Goal: Information Seeking & Learning: Learn about a topic

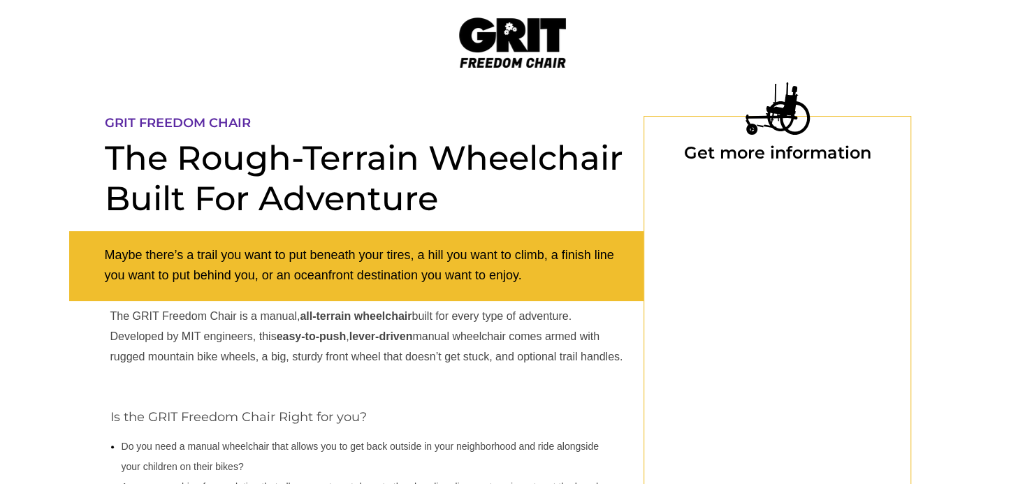
select select "US"
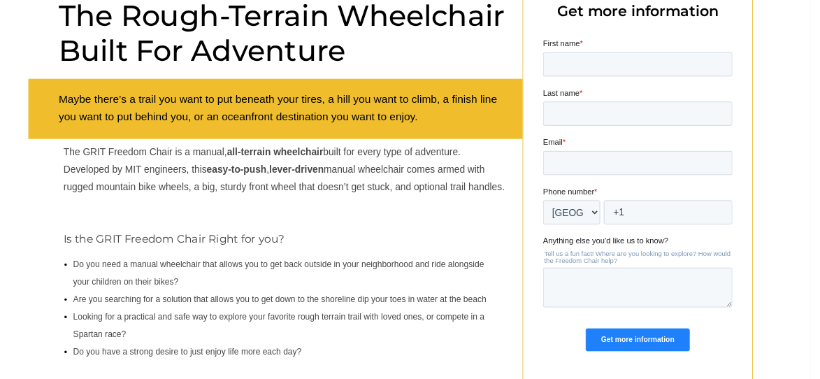
scroll to position [140, 0]
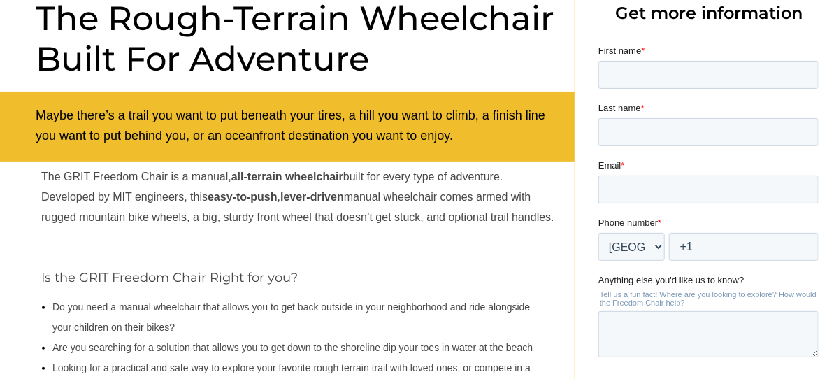
drag, startPoint x: 1002, startPoint y: 1, endPoint x: 12, endPoint y: 317, distance: 1039.0
click at [12, 317] on div at bounding box center [444, 217] width 888 height 544
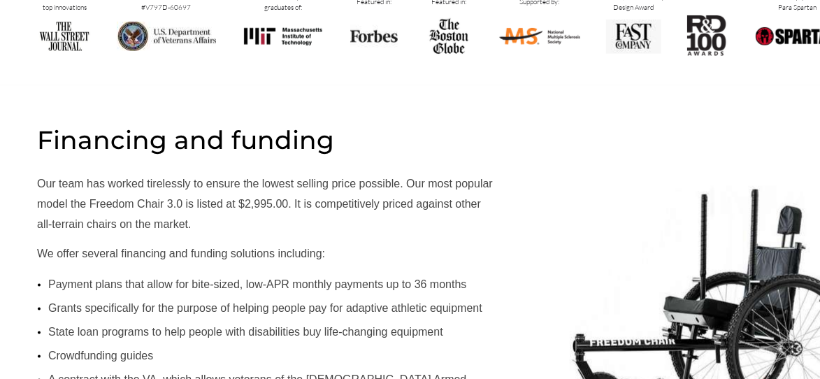
scroll to position [867, 0]
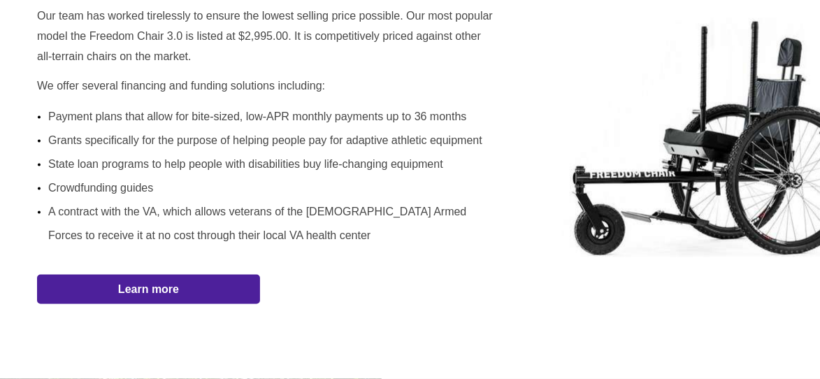
click at [147, 287] on strong "Learn more" at bounding box center [148, 289] width 61 height 12
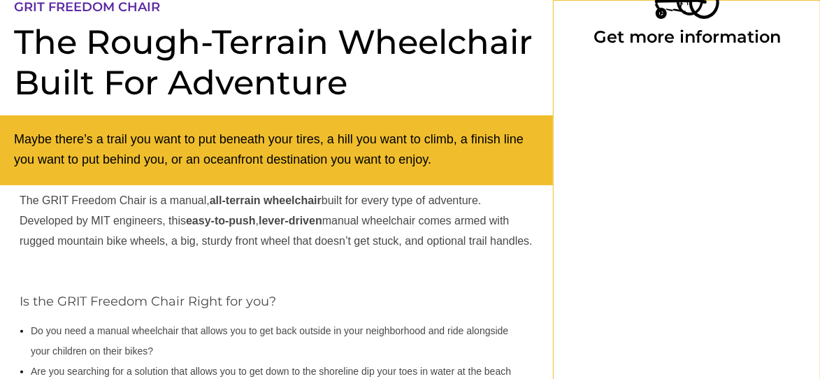
select select "US"
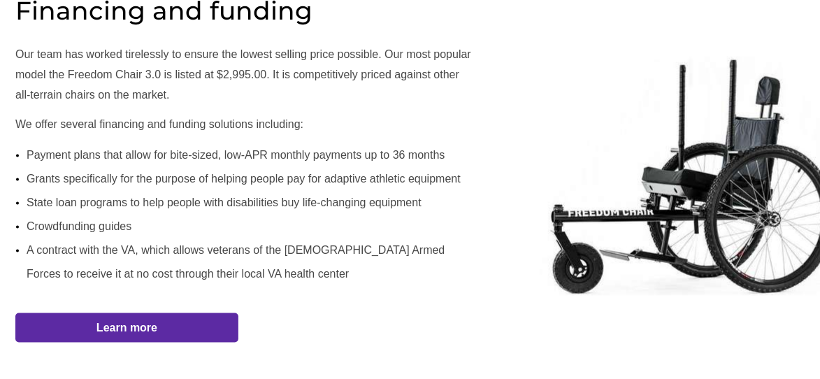
scroll to position [823, 22]
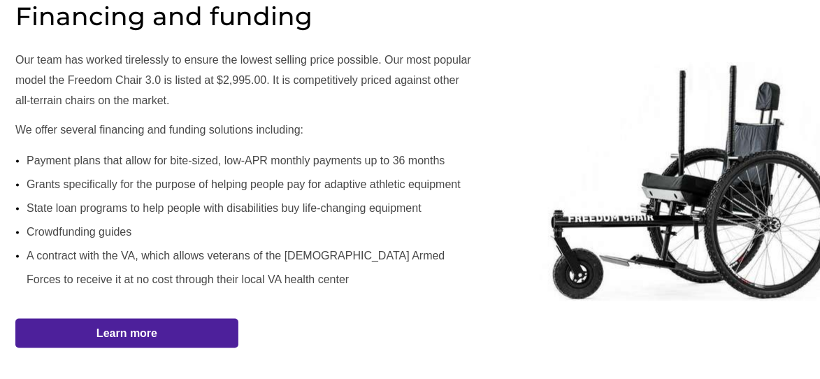
click at [133, 333] on strong "Learn more" at bounding box center [126, 333] width 61 height 12
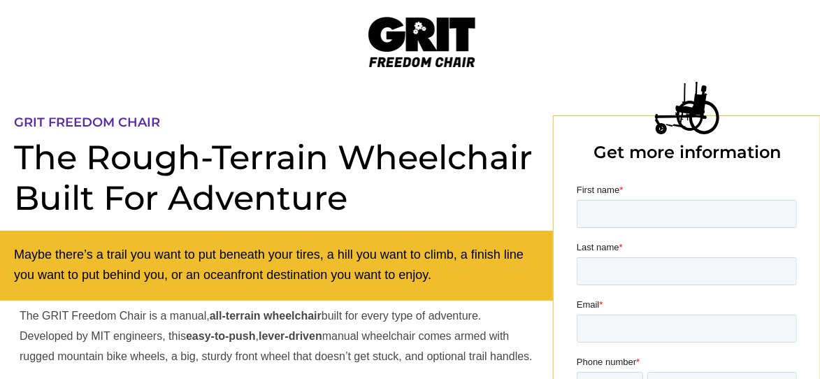
scroll to position [0, 22]
